Goal: Find contact information: Find contact information

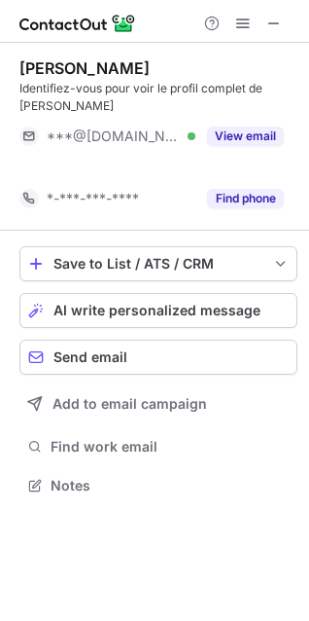
scroll to position [441, 309]
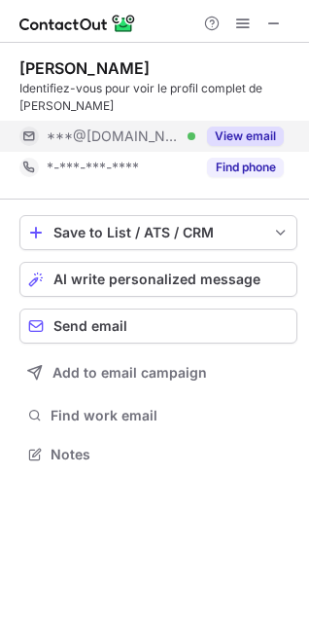
click at [271, 149] on div "View email" at bounding box center [240, 136] width 89 height 31
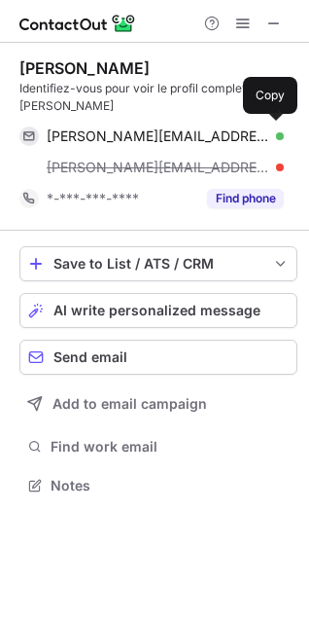
scroll to position [472, 309]
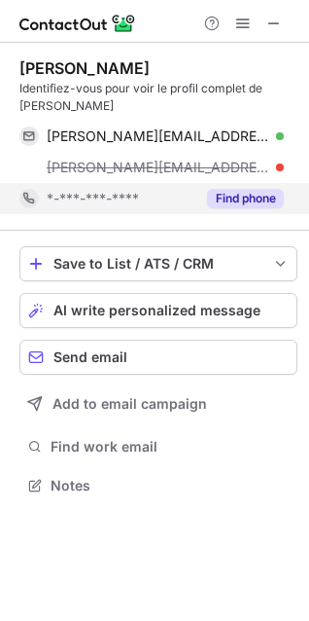
click at [268, 194] on button "Find phone" at bounding box center [245, 198] width 77 height 19
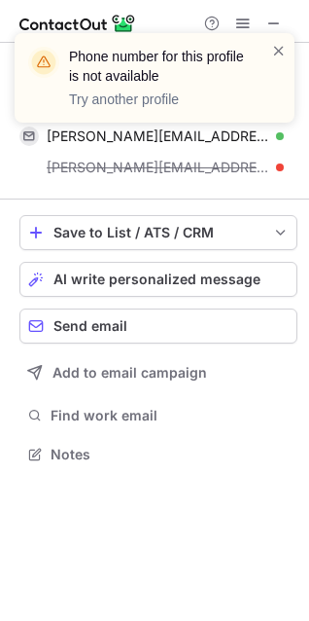
scroll to position [441, 309]
click at [279, 32] on div "Phone number for this profile is not available Try another profile" at bounding box center [154, 86] width 311 height 144
click at [279, 40] on div "Phone number for this profile is not available Try another profile" at bounding box center [155, 78] width 280 height 90
click at [279, 45] on span at bounding box center [279, 50] width 16 height 19
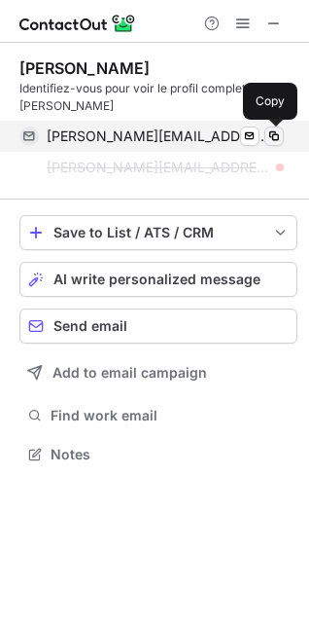
click at [273, 137] on span at bounding box center [275, 136] width 16 height 16
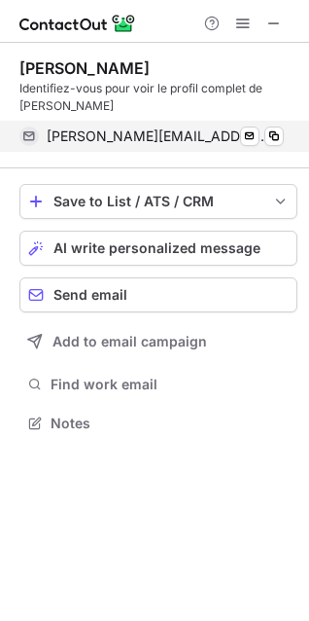
scroll to position [410, 309]
